Goal: Task Accomplishment & Management: Manage account settings

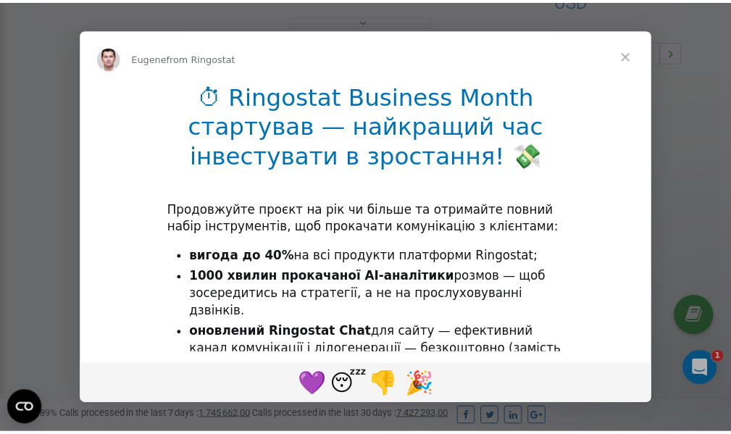
scroll to position [434, 0]
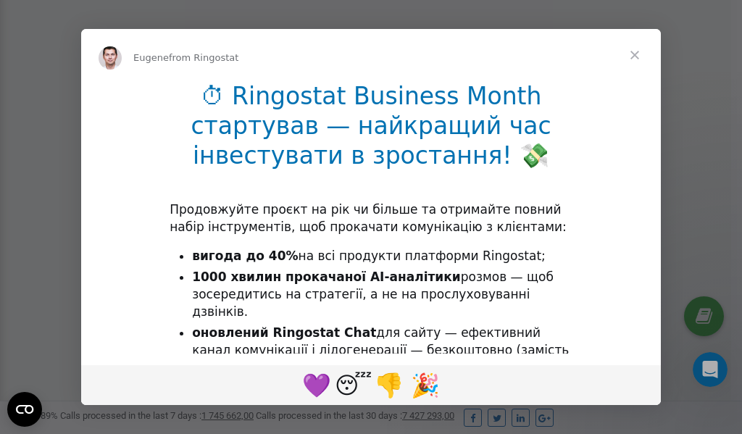
click at [635, 54] on span "Close" at bounding box center [635, 55] width 52 height 52
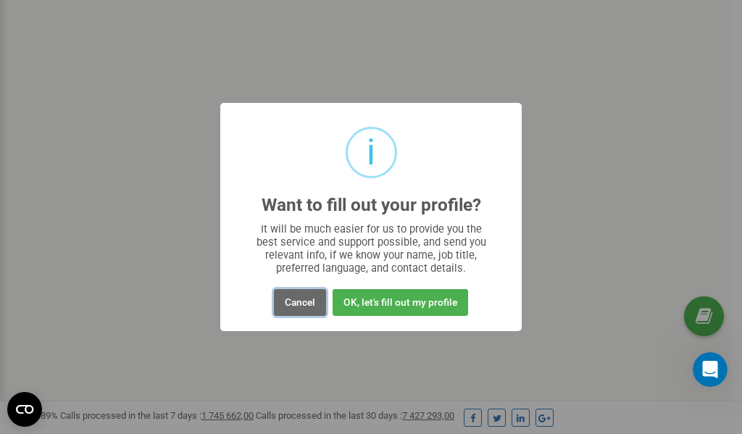
click at [309, 302] on button "Cancel" at bounding box center [300, 302] width 52 height 27
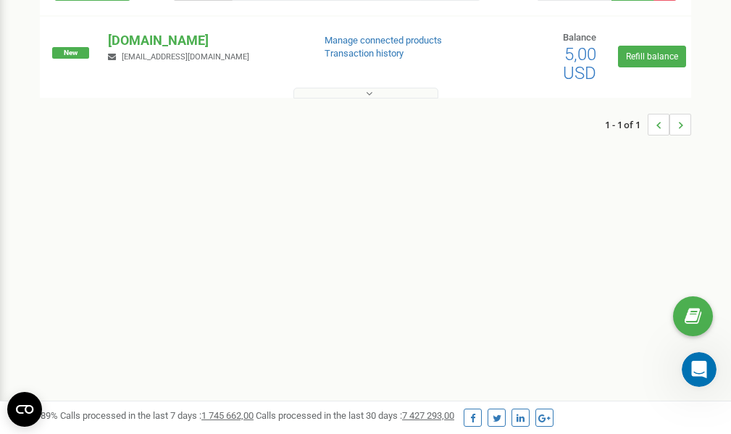
scroll to position [0, 0]
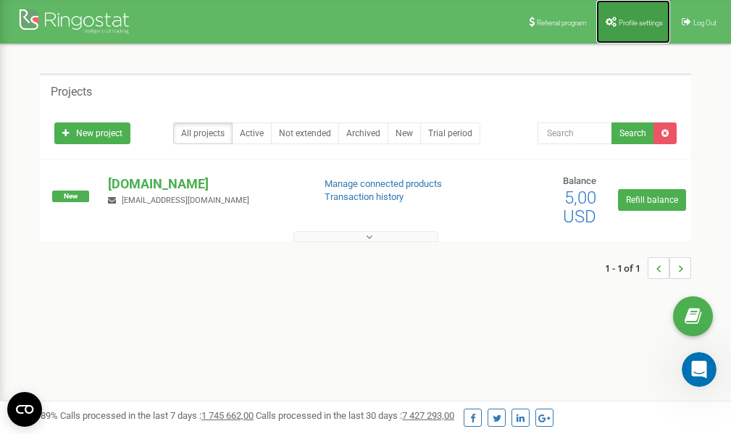
click at [632, 19] on span "Profile settings" at bounding box center [641, 23] width 44 height 8
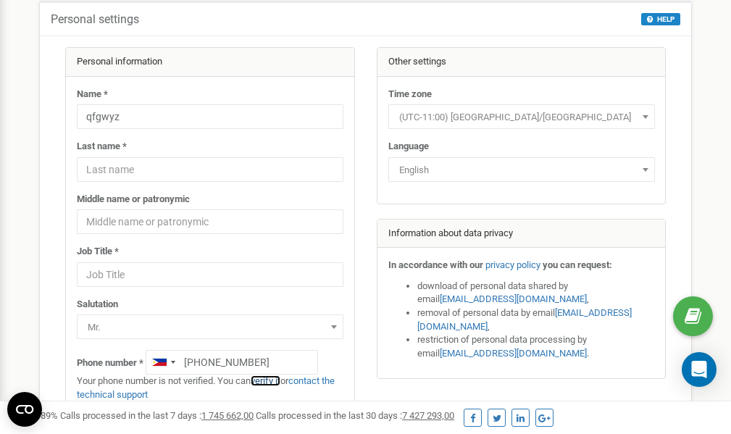
click at [273, 381] on link "verify it" at bounding box center [266, 381] width 30 height 11
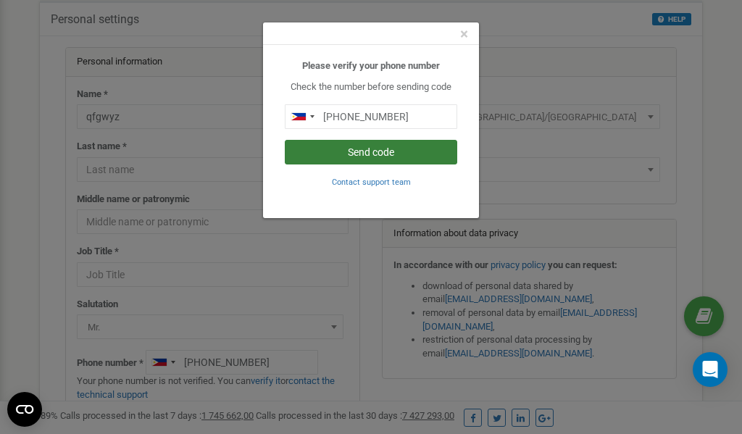
click at [349, 152] on button "Send code" at bounding box center [371, 152] width 173 height 25
